Goal: Information Seeking & Learning: Learn about a topic

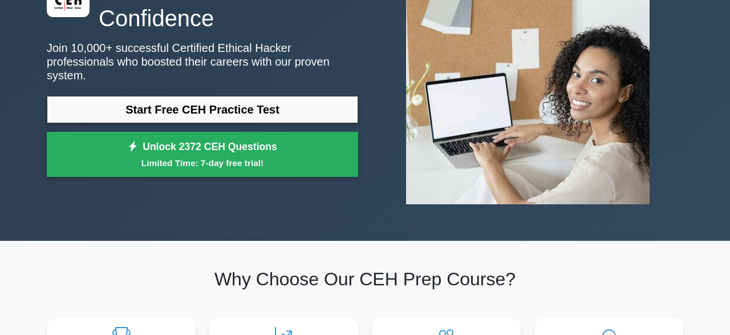
scroll to position [119, 0]
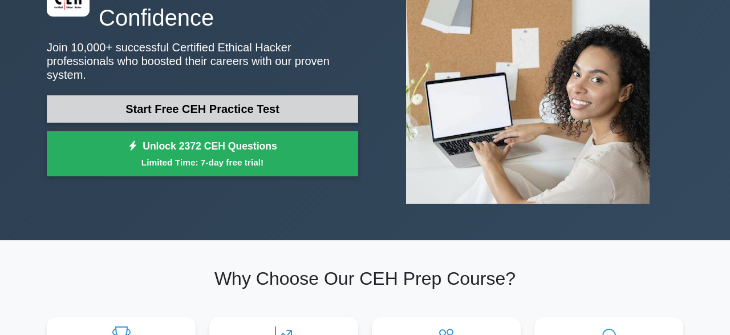
click at [296, 102] on link "Start Free CEH Practice Test" at bounding box center [202, 108] width 311 height 27
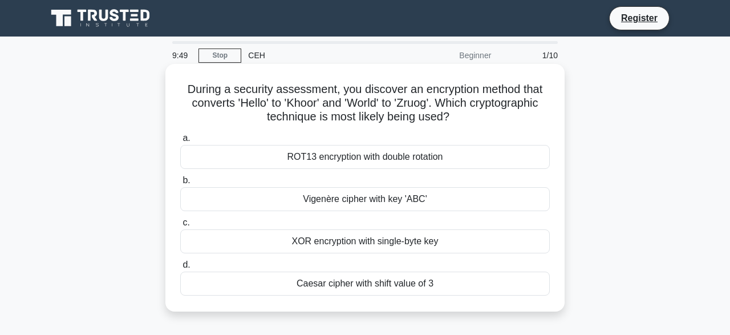
click at [288, 159] on div "ROT13 encryption with double rotation" at bounding box center [365, 157] width 370 height 24
click at [180, 142] on input "a. ROT13 encryption with double rotation" at bounding box center [180, 138] width 0 height 7
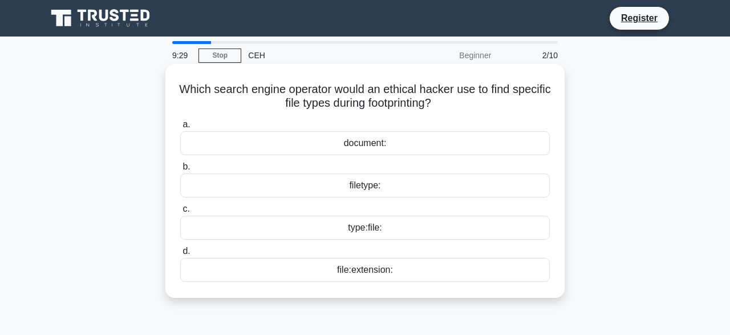
click at [380, 189] on div "filetype:" at bounding box center [365, 185] width 370 height 24
click at [180, 171] on input "b. filetype:" at bounding box center [180, 166] width 0 height 7
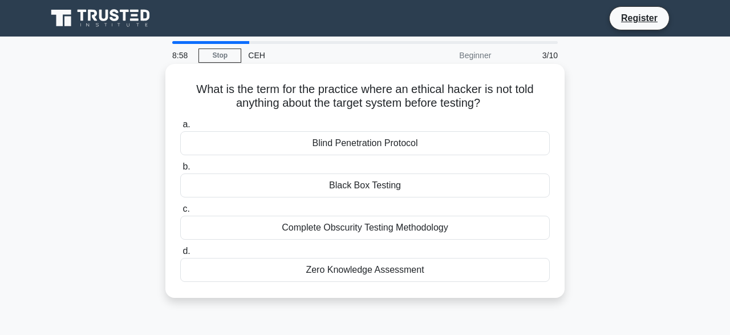
click at [392, 148] on div "Blind Penetration Protocol" at bounding box center [365, 143] width 370 height 24
click at [180, 128] on input "a. Blind Penetration Protocol" at bounding box center [180, 124] width 0 height 7
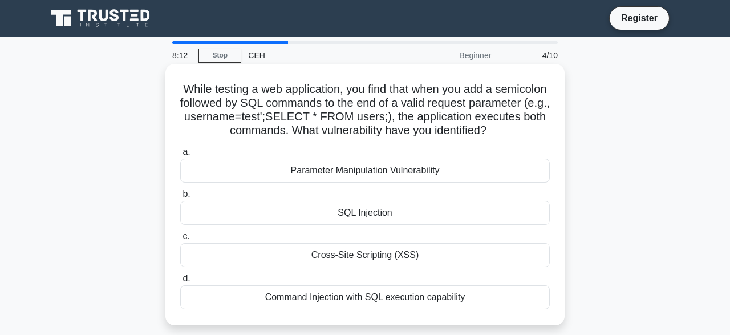
click at [395, 217] on div "SQL Injection" at bounding box center [365, 213] width 370 height 24
click at [180, 198] on input "b. SQL Injection" at bounding box center [180, 193] width 0 height 7
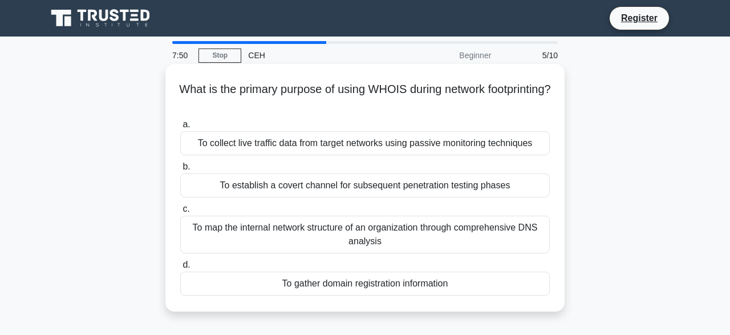
click at [394, 288] on div "To gather domain registration information" at bounding box center [365, 283] width 370 height 24
click at [180, 269] on input "d. To gather domain registration information" at bounding box center [180, 264] width 0 height 7
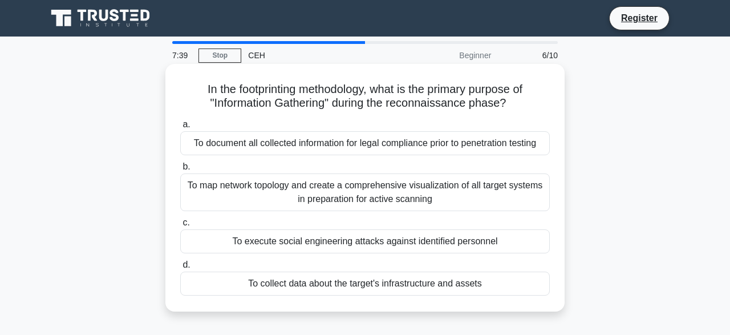
click at [443, 290] on div "To collect data about the target's infrastructure and assets" at bounding box center [365, 283] width 370 height 24
click at [180, 269] on input "d. To collect data about the target's infrastructure and assets" at bounding box center [180, 264] width 0 height 7
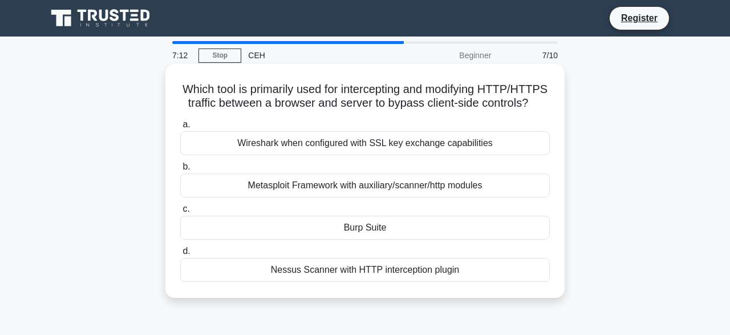
click at [447, 189] on div "Metasploit Framework with auxiliary/scanner/http modules" at bounding box center [365, 185] width 370 height 24
click at [180, 171] on input "b. Metasploit Framework with auxiliary/scanner/http modules" at bounding box center [180, 166] width 0 height 7
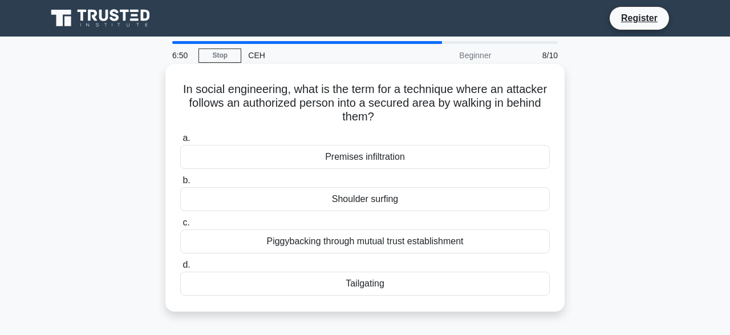
click at [392, 286] on div "Tailgating" at bounding box center [365, 283] width 370 height 24
click at [180, 269] on input "d. Tailgating" at bounding box center [180, 264] width 0 height 7
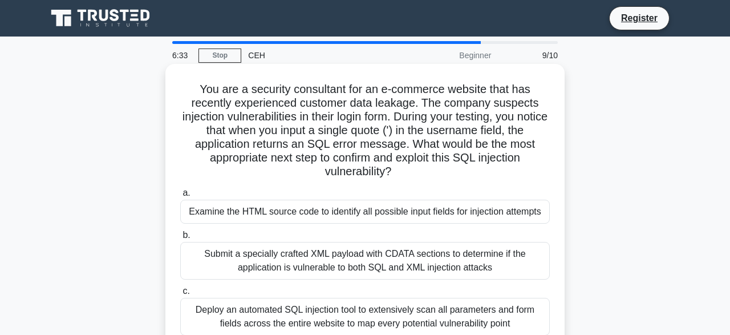
scroll to position [59, 0]
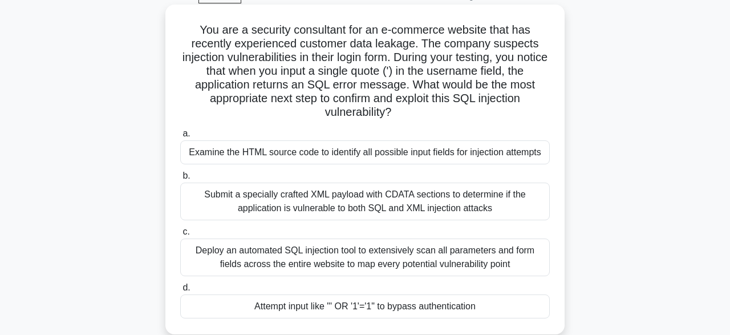
click at [453, 142] on div "Examine the HTML source code to identify all possible input fields for injectio…" at bounding box center [365, 152] width 370 height 24
click at [180, 137] on input "a. Examine the HTML source code to identify all possible input fields for injec…" at bounding box center [180, 133] width 0 height 7
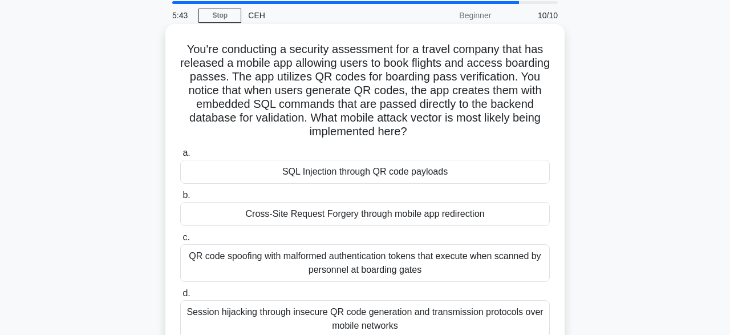
scroll to position [119, 0]
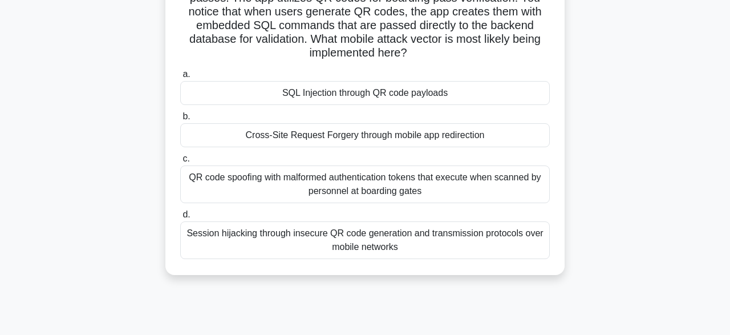
drag, startPoint x: 364, startPoint y: 192, endPoint x: 371, endPoint y: 212, distance: 20.4
click at [371, 212] on div "a. SQL Injection through QR code payloads b. Cross-Site Request Forgery through…" at bounding box center [364, 163] width 383 height 196
click at [371, 212] on label "d. Session hijacking through insecure QR code generation and transmission proto…" at bounding box center [365, 233] width 370 height 51
click at [180, 212] on input "d. Session hijacking through insecure QR code generation and transmission proto…" at bounding box center [180, 214] width 0 height 7
